Goal: Transaction & Acquisition: Book appointment/travel/reservation

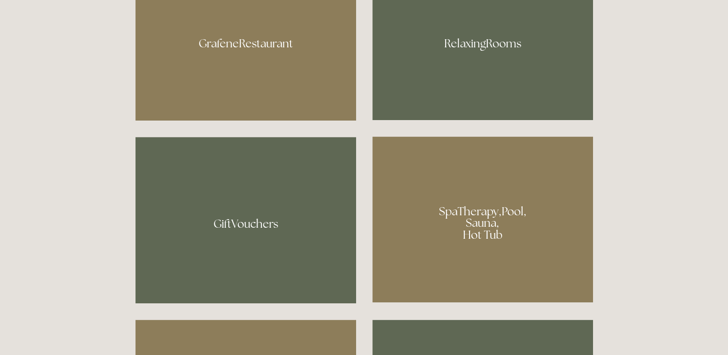
scroll to position [613, 0]
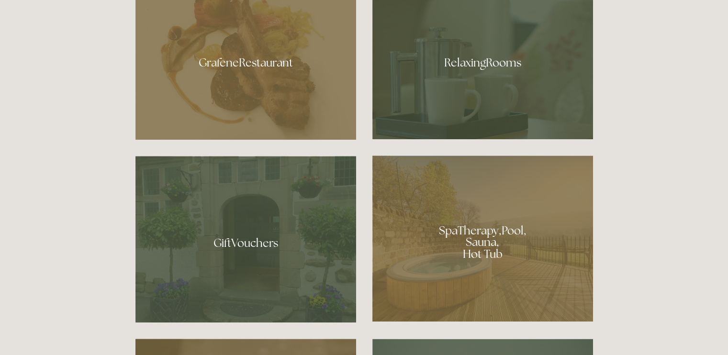
click at [468, 249] on div at bounding box center [483, 239] width 221 height 166
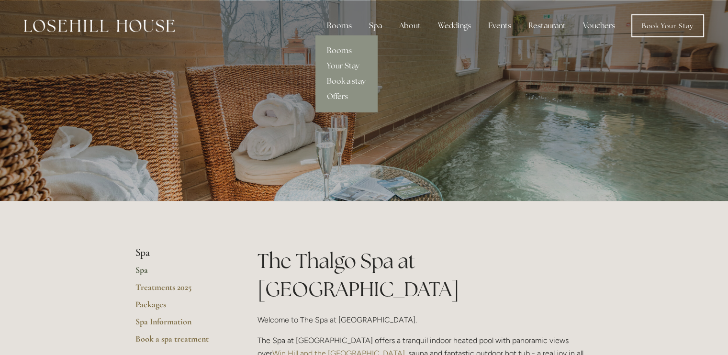
click at [340, 53] on link "Rooms" at bounding box center [347, 50] width 62 height 15
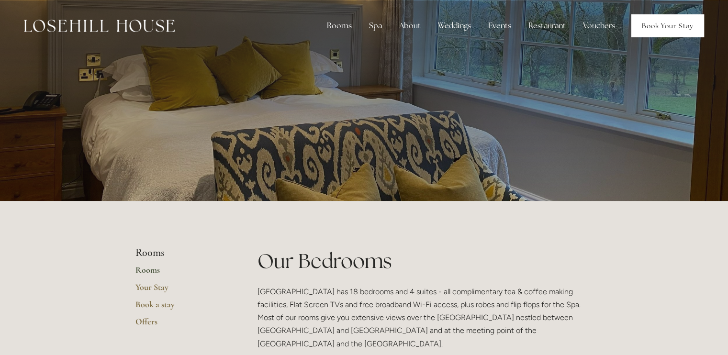
click at [672, 19] on link "Book Your Stay" at bounding box center [668, 25] width 73 height 23
